Goal: Unclear

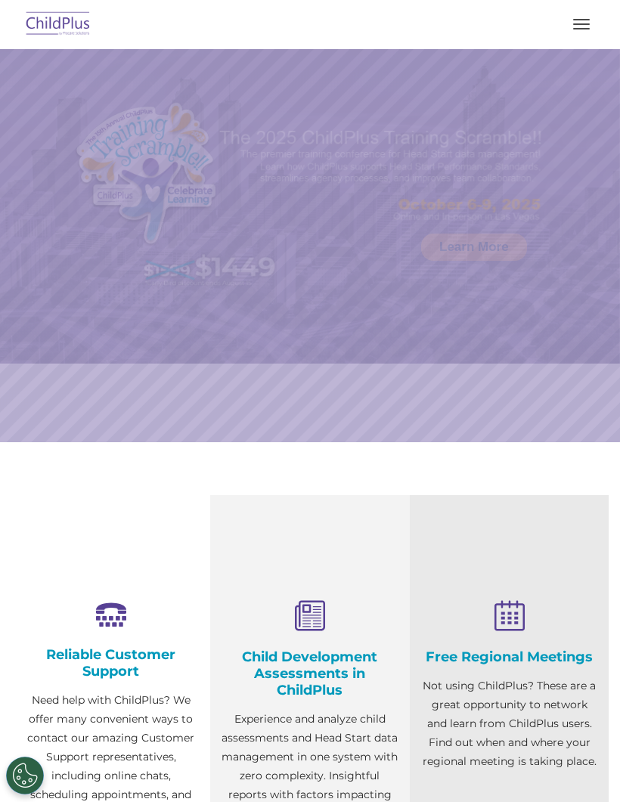
select select "MEDIUM"
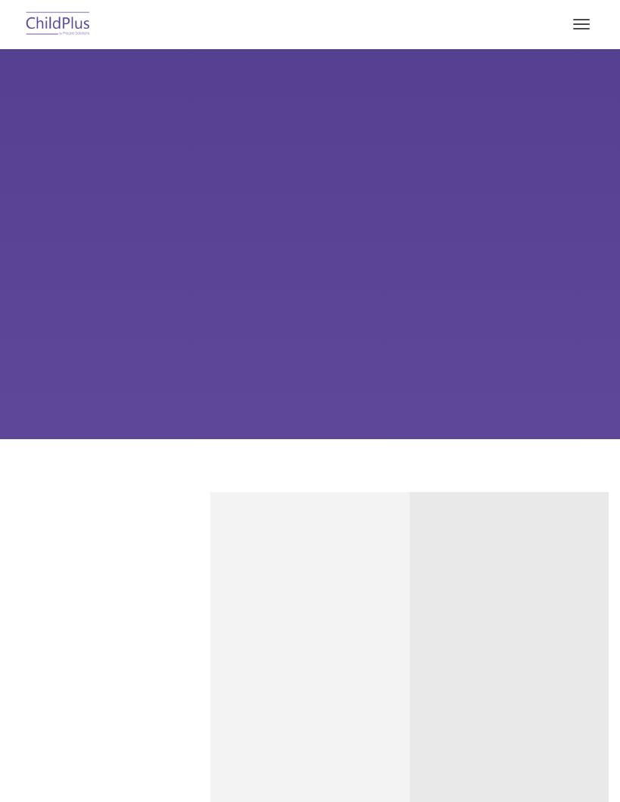
click at [577, 12] on button "button" at bounding box center [581, 24] width 32 height 24
click at [578, 26] on button "button" at bounding box center [581, 24] width 32 height 24
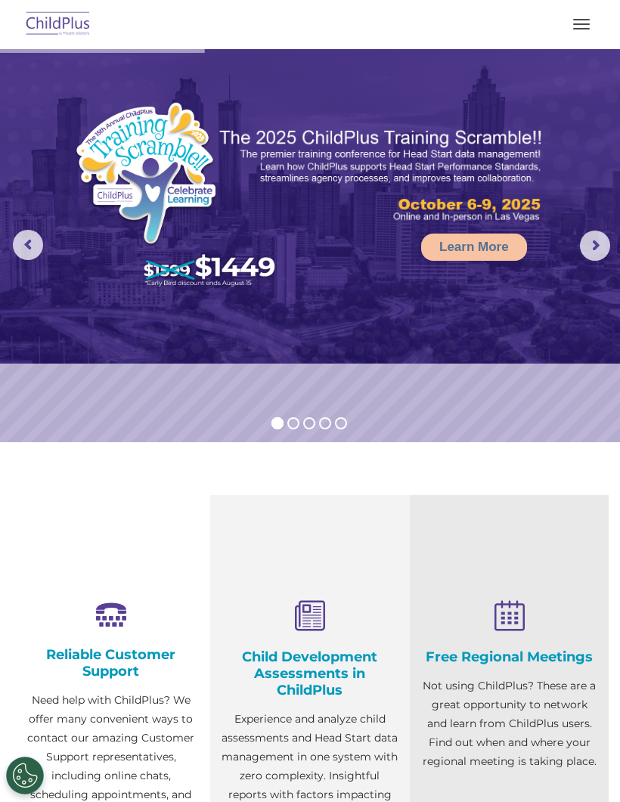
click at [579, 24] on span "button" at bounding box center [581, 24] width 17 height 2
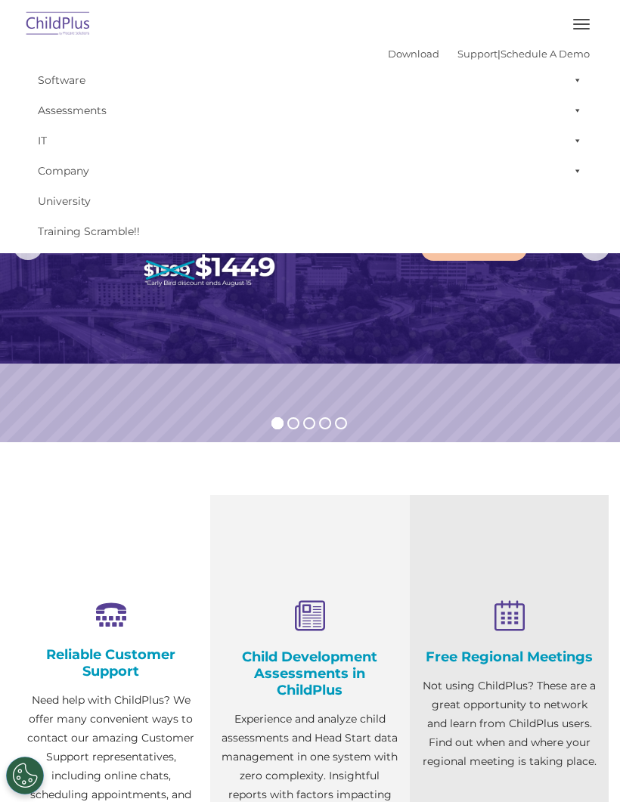
select select "MEDIUM"
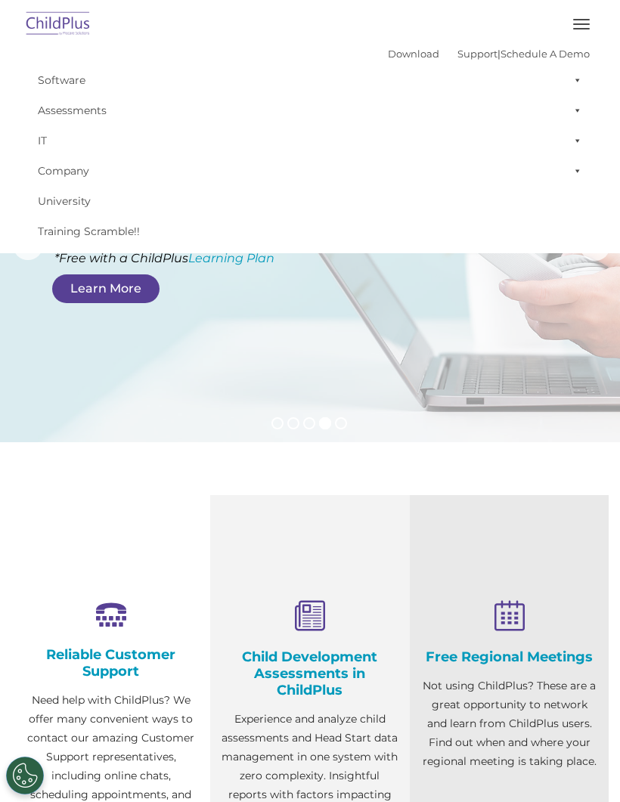
click at [581, 22] on button "button" at bounding box center [581, 24] width 32 height 24
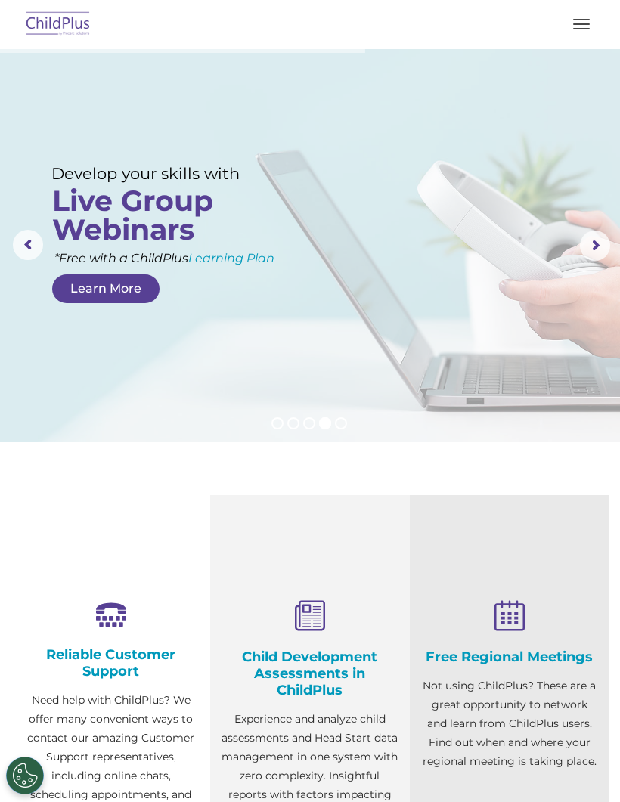
click at [573, 28] on span "button" at bounding box center [581, 29] width 17 height 2
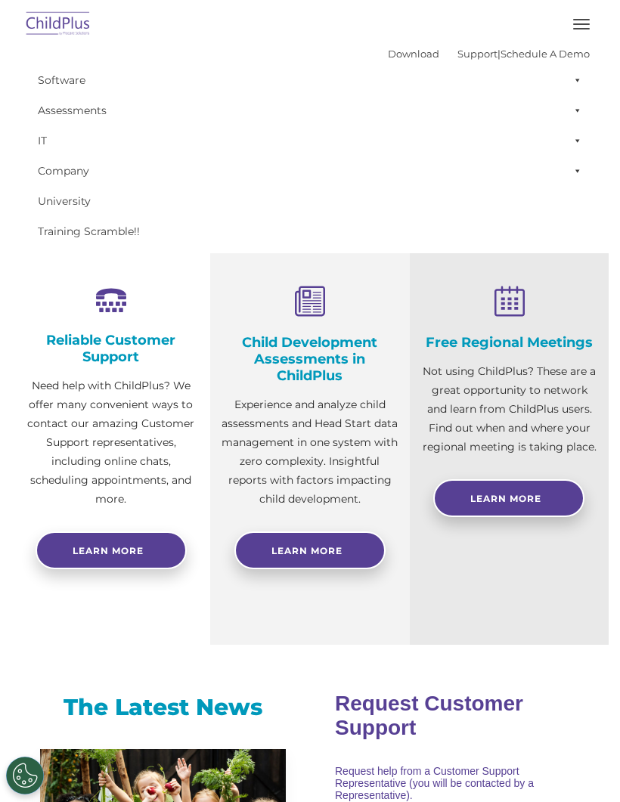
scroll to position [314, 0]
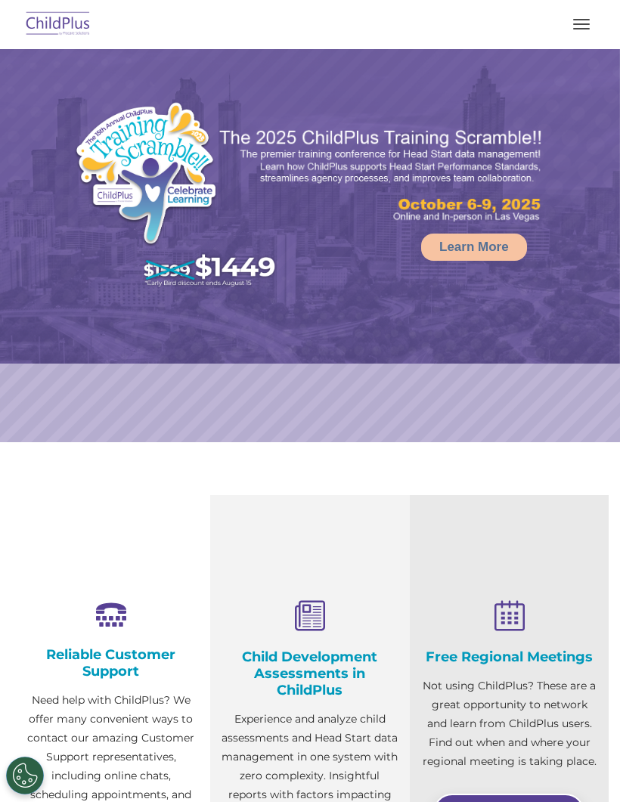
select select "MEDIUM"
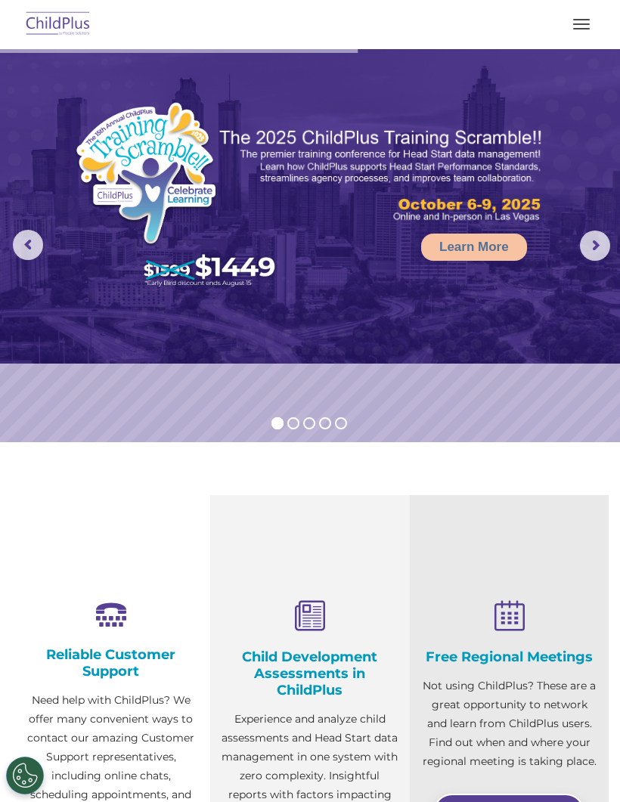
click at [577, 24] on span "button" at bounding box center [581, 24] width 17 height 2
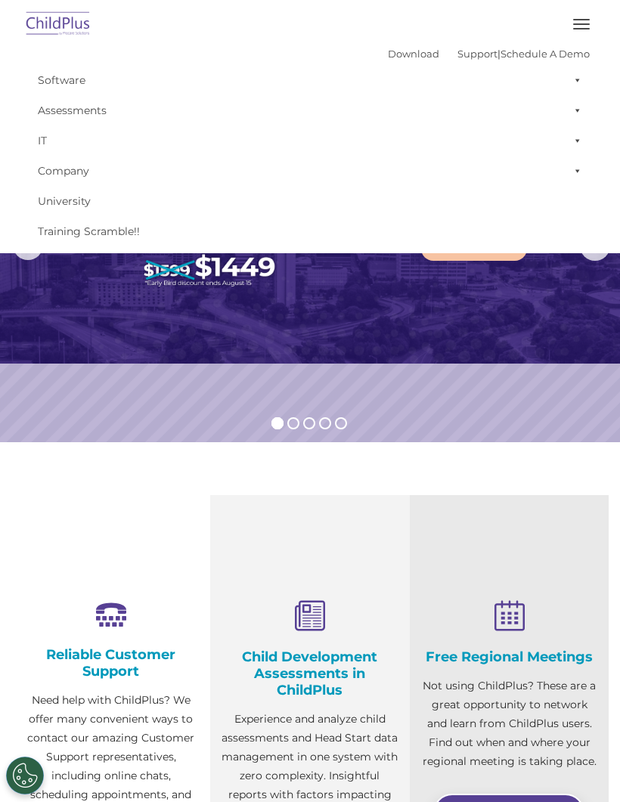
click at [575, 30] on button "button" at bounding box center [581, 24] width 32 height 24
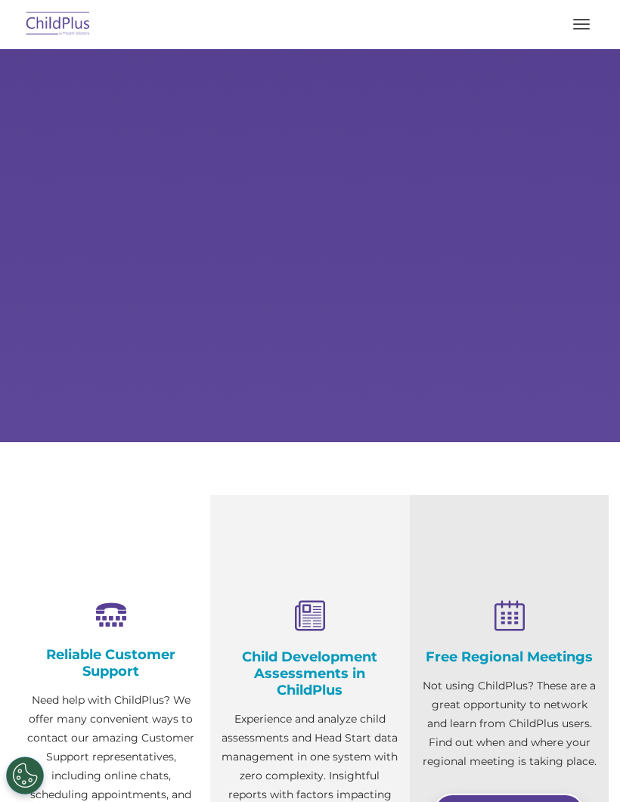
scroll to position [320, 0]
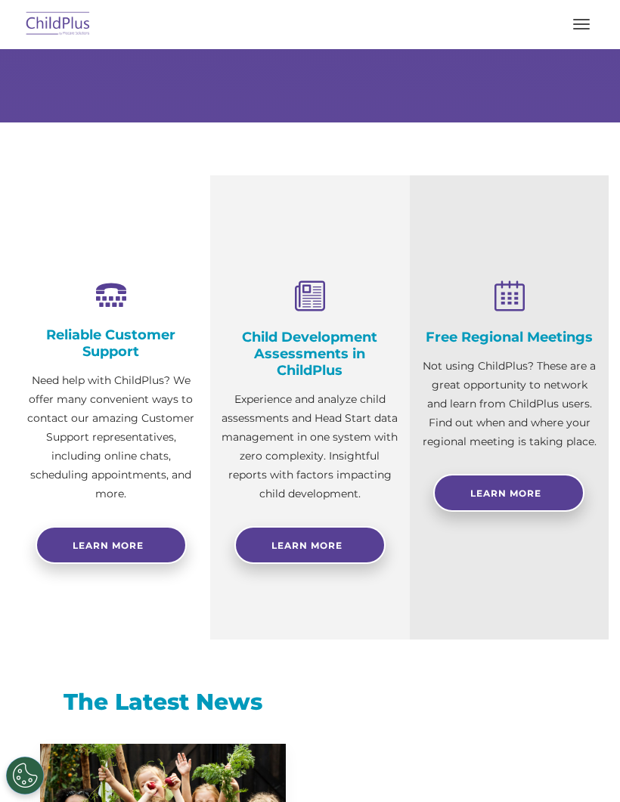
select select "MEDIUM"
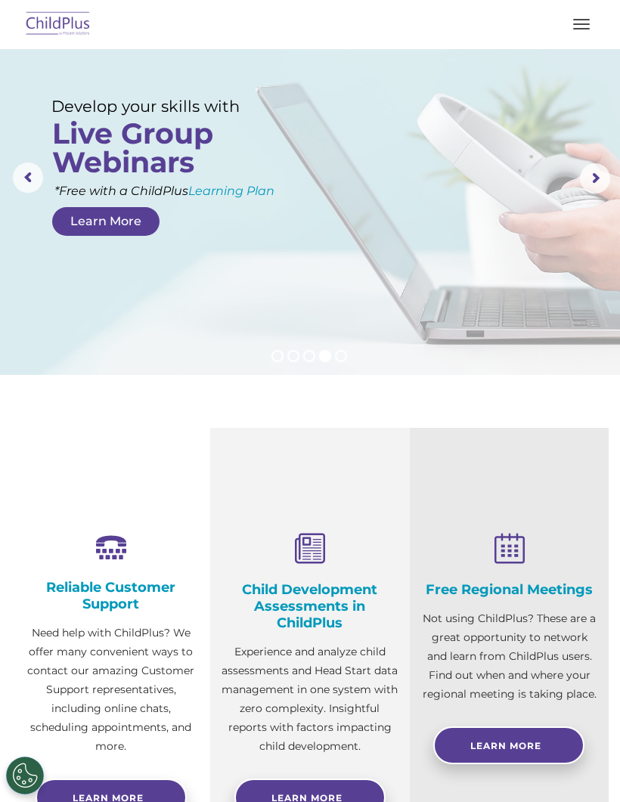
scroll to position [0, 0]
